Goal: Information Seeking & Learning: Check status

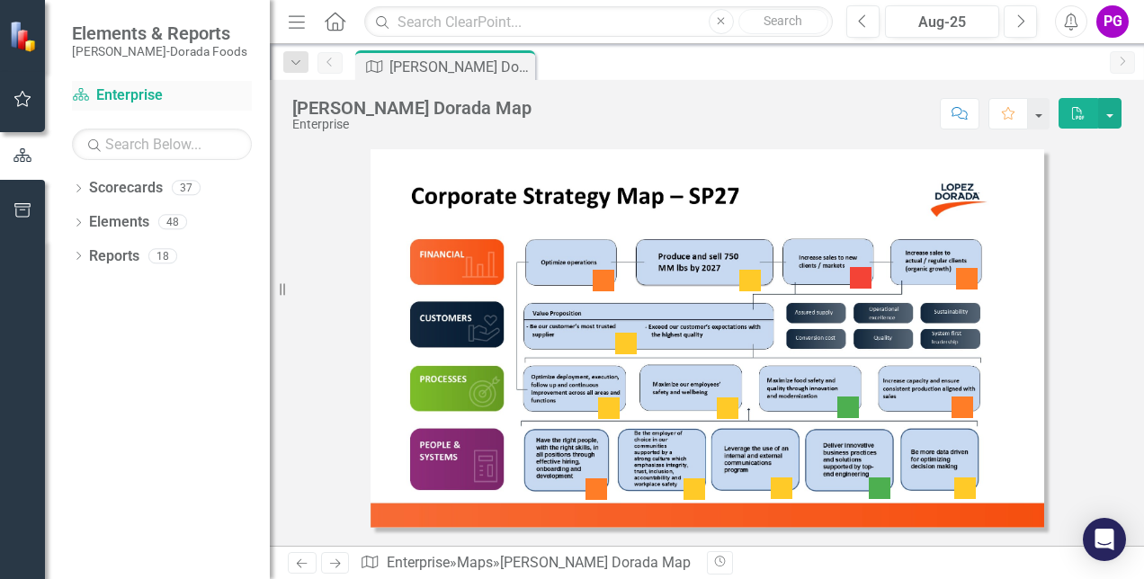
click at [145, 99] on link "Scorecard Enterprise" at bounding box center [162, 95] width 180 height 21
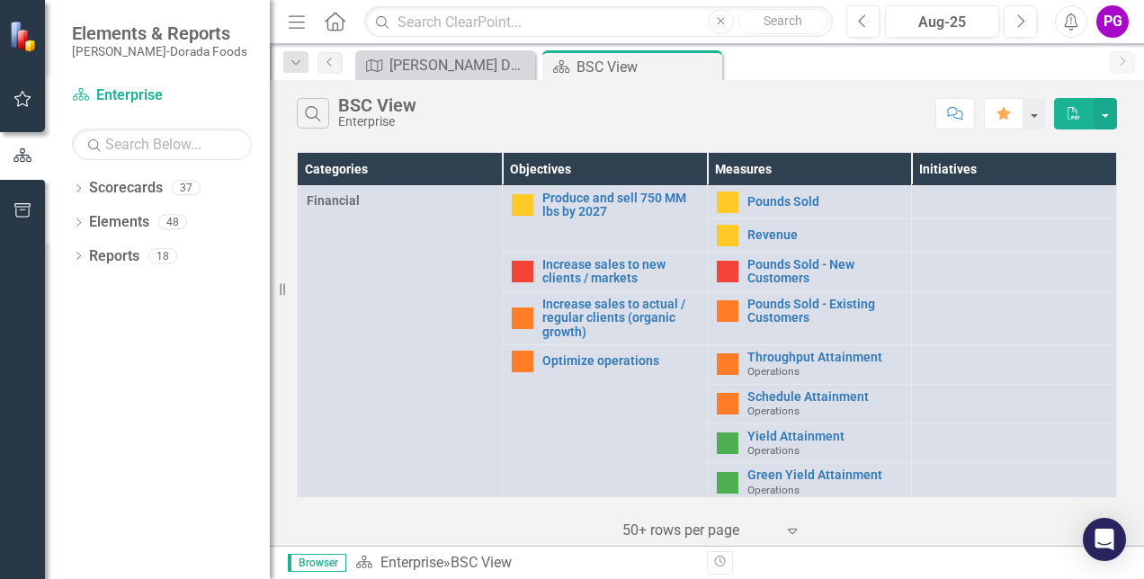
click at [411, 269] on td "Financial" at bounding box center [400, 380] width 205 height 389
click at [762, 200] on link "Pounds Sold" at bounding box center [825, 201] width 156 height 13
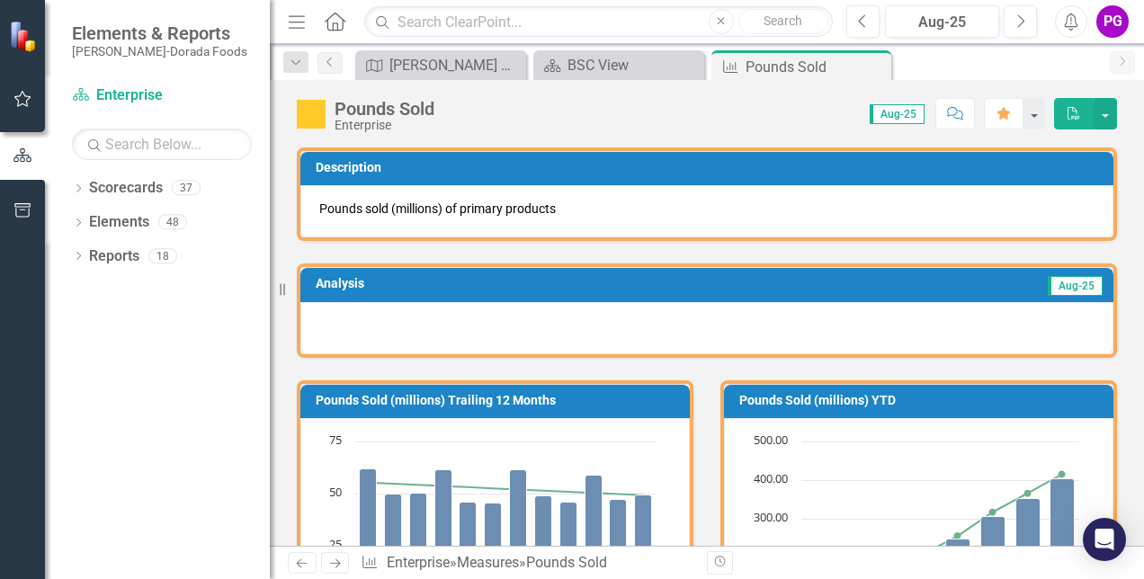
click at [803, 253] on div "Analysis Aug-25" at bounding box center [706, 299] width 847 height 116
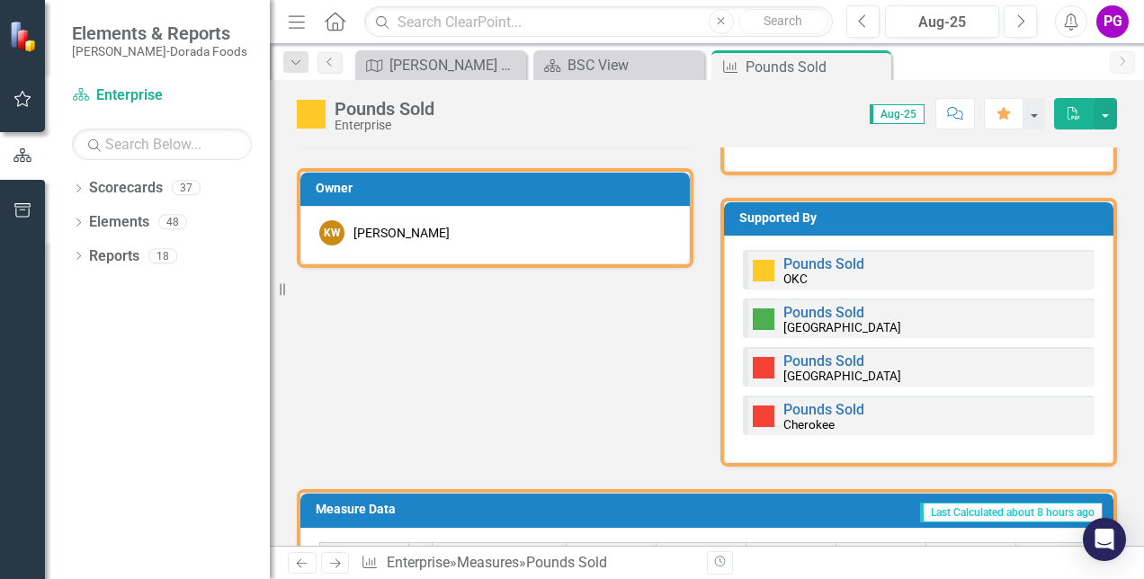
scroll to position [827, 0]
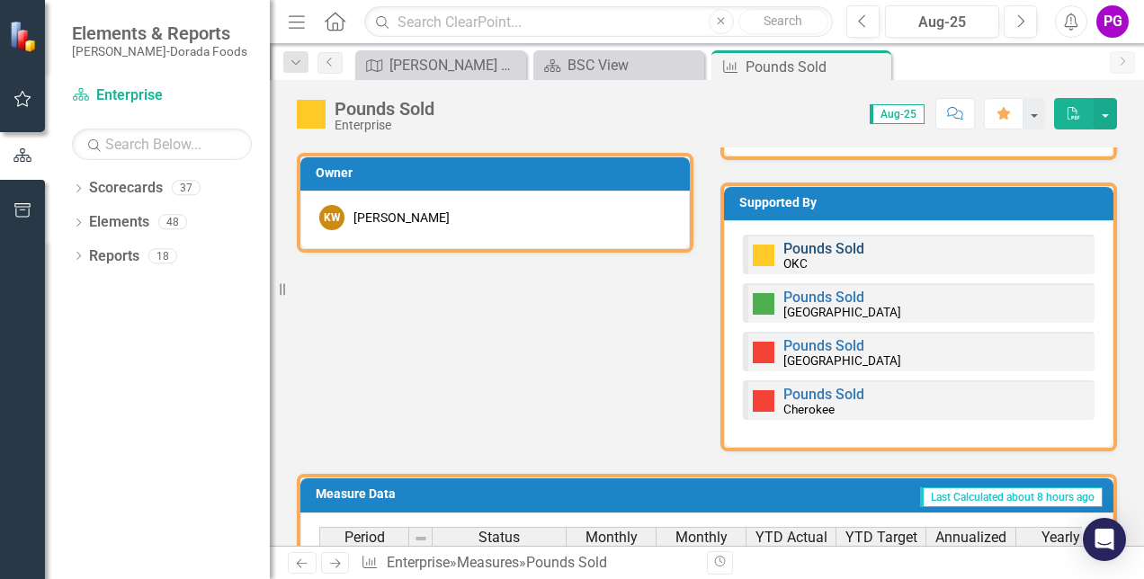
click at [803, 254] on link "Pounds Sold" at bounding box center [823, 248] width 81 height 17
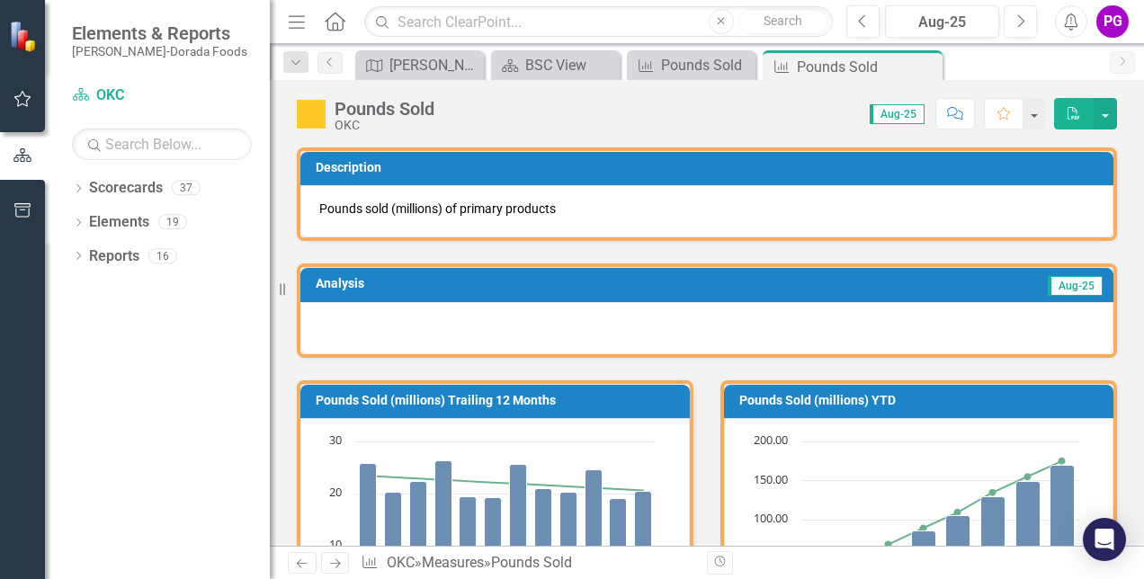
drag, startPoint x: 700, startPoint y: 374, endPoint x: 667, endPoint y: 371, distance: 33.4
click at [667, 371] on div "Pounds Sold (millions) Trailing 12 Months Loading... Chart Combination chart wi…" at bounding box center [494, 541] width 423 height 367
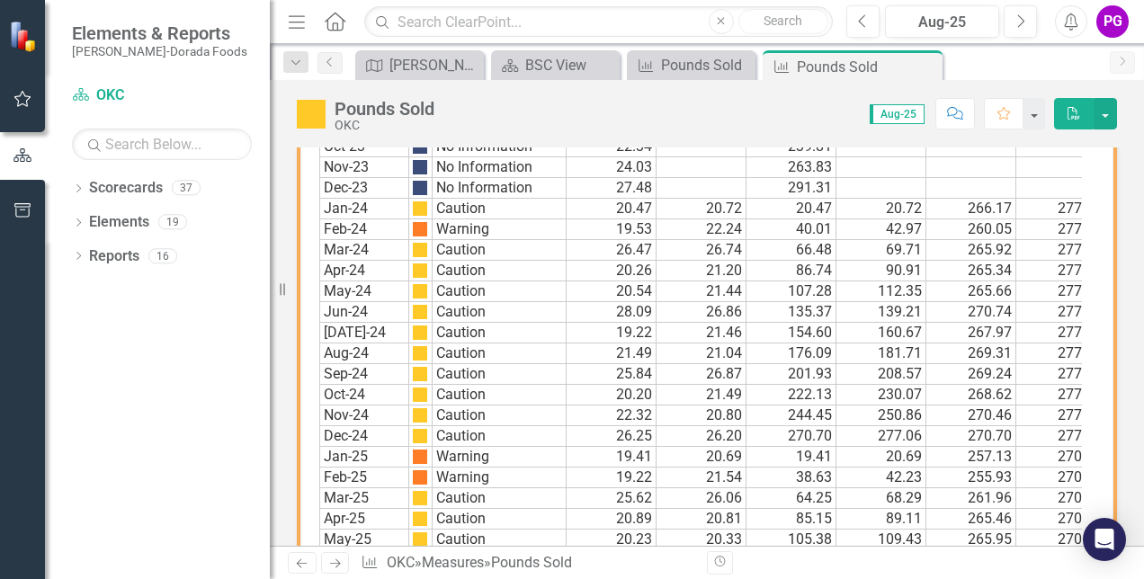
scroll to position [1511, 0]
